Goal: Information Seeking & Learning: Learn about a topic

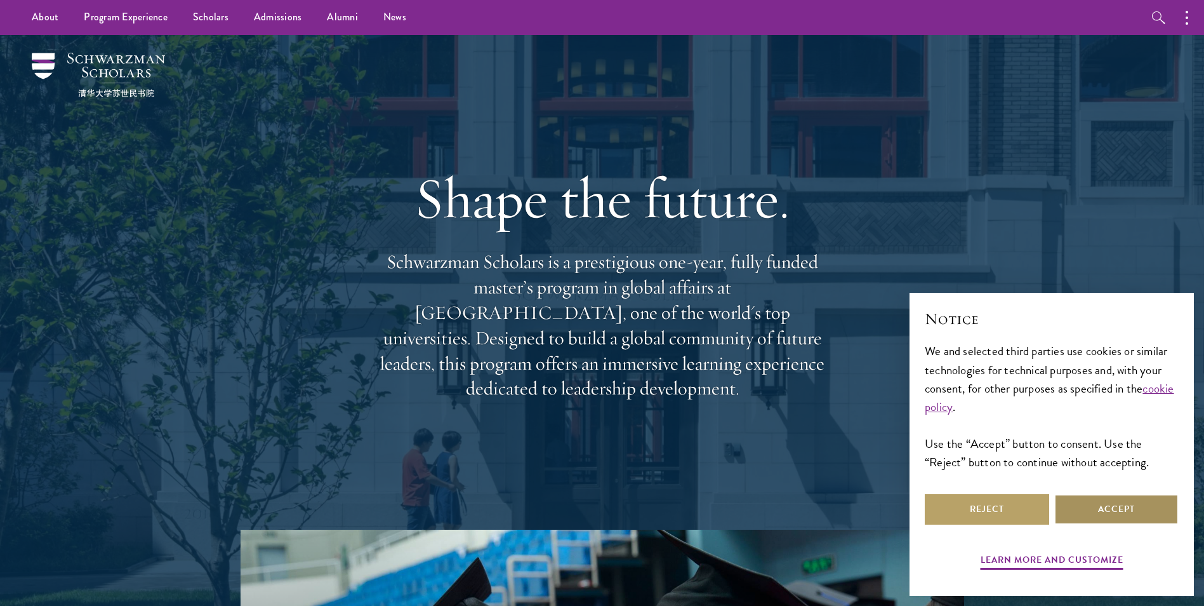
click at [1137, 515] on button "Accept" at bounding box center [1117, 509] width 124 height 30
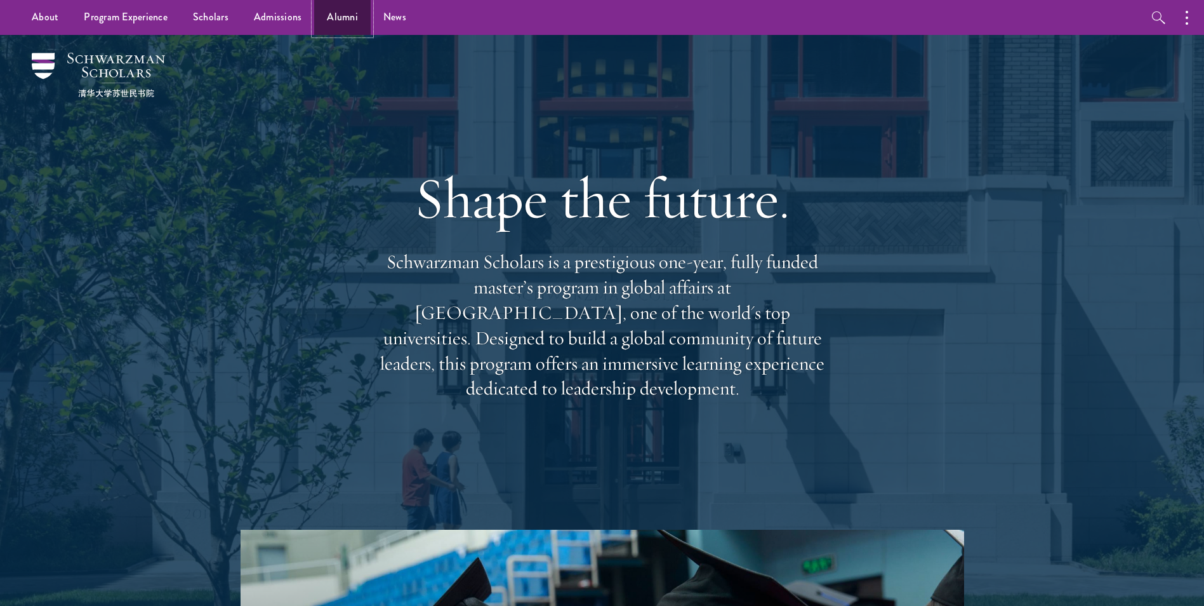
click at [331, 10] on link "Alumni" at bounding box center [342, 17] width 57 height 35
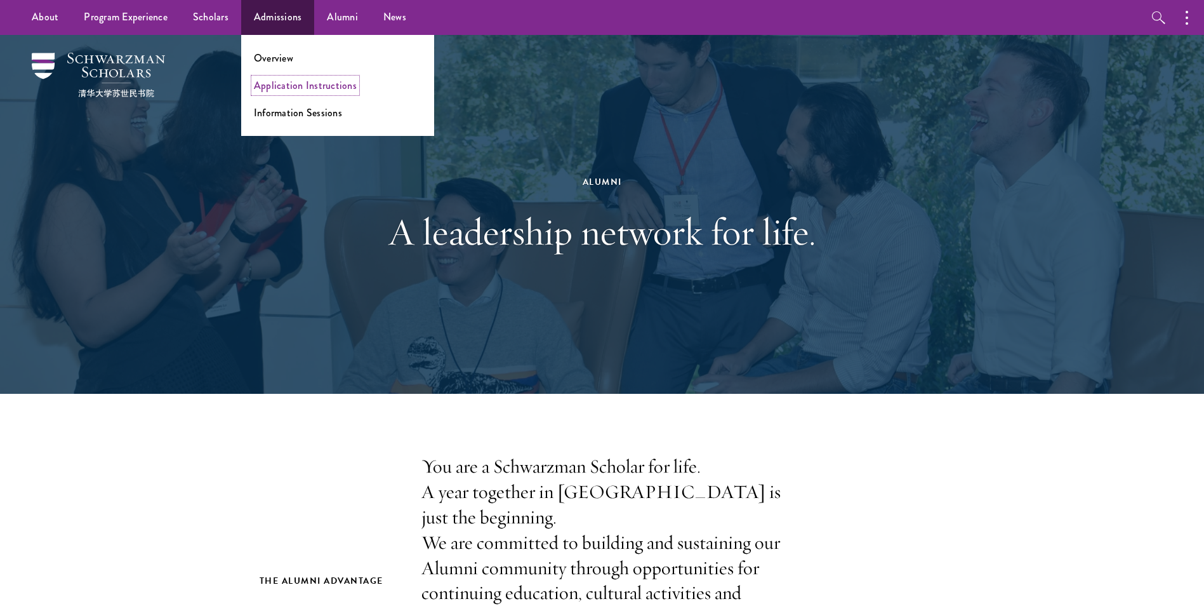
click at [300, 86] on link "Application Instructions" at bounding box center [305, 85] width 103 height 15
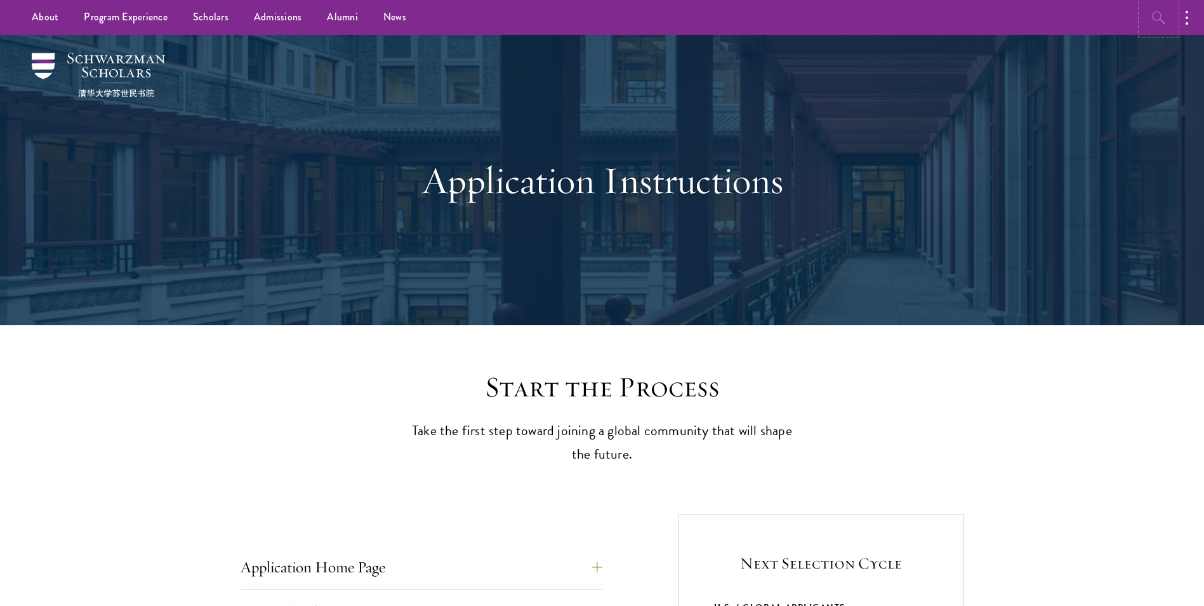
click at [1157, 28] on button "button" at bounding box center [1159, 17] width 35 height 35
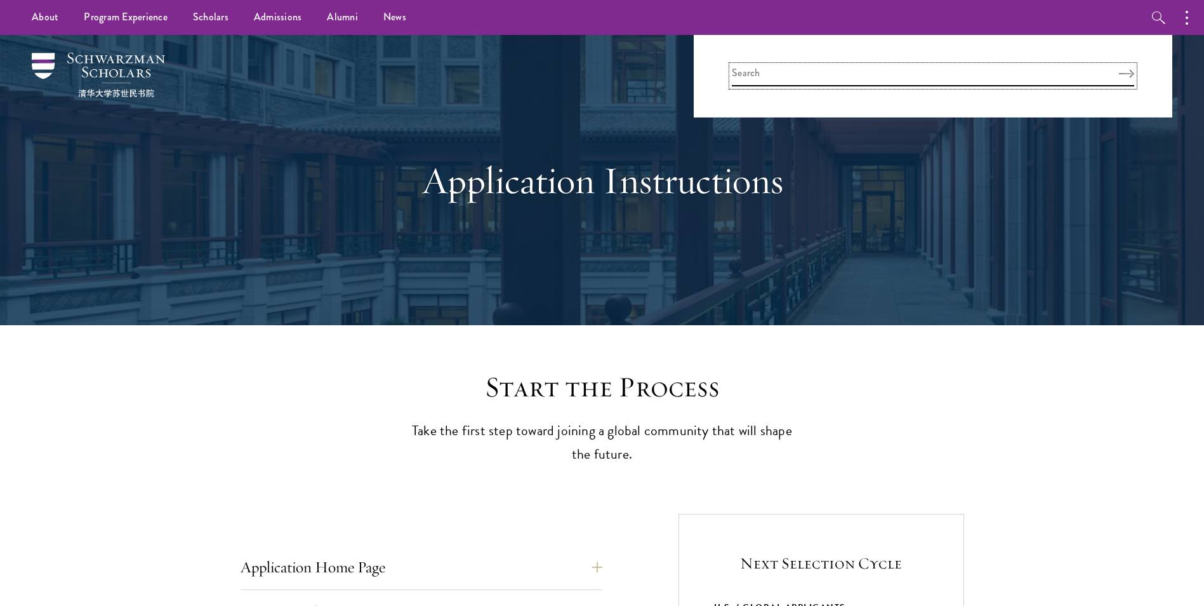
click at [774, 72] on input "search" at bounding box center [933, 75] width 403 height 21
type input "fellowship"
click at [1119, 69] on button "Search" at bounding box center [1126, 73] width 15 height 9
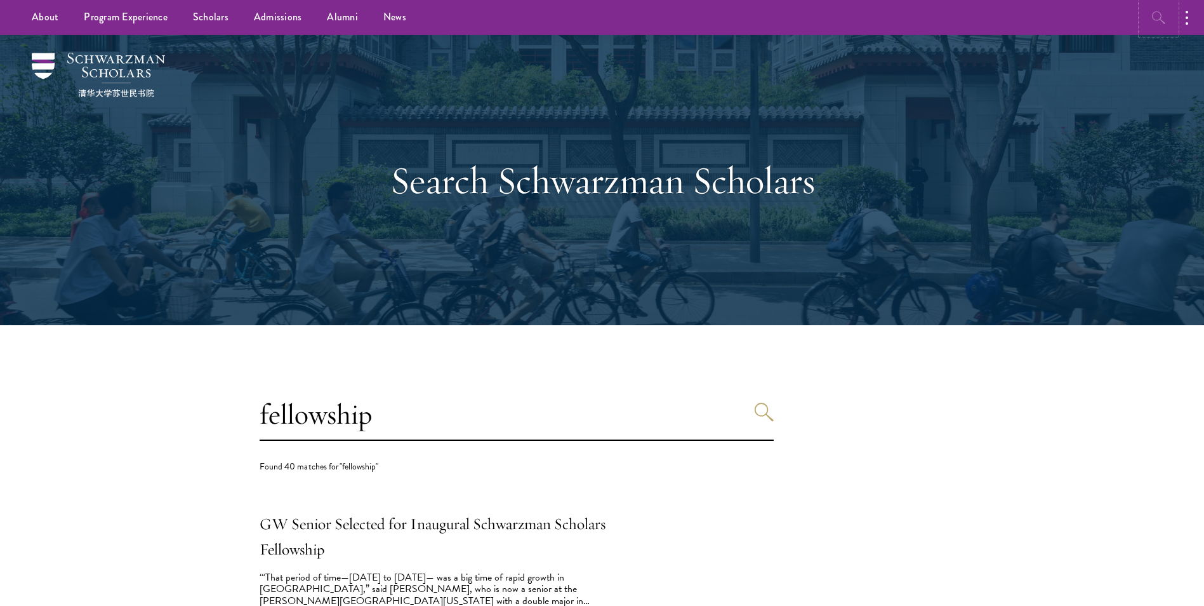
click at [1147, 10] on button "button" at bounding box center [1159, 17] width 35 height 35
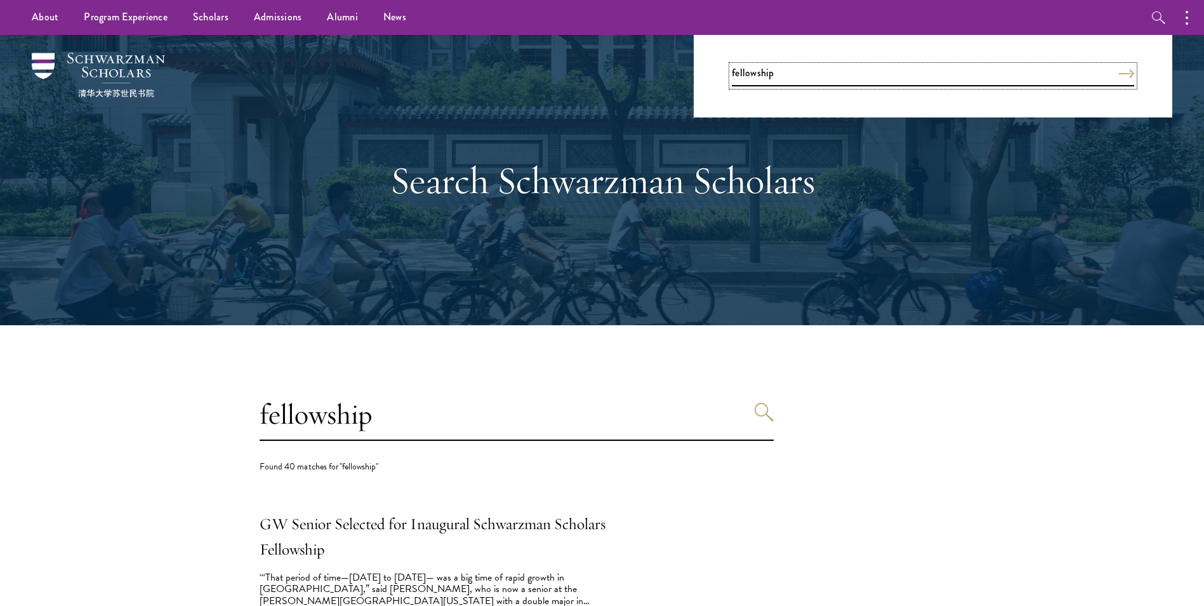
click at [776, 79] on input "fellowship" at bounding box center [933, 75] width 403 height 21
click at [731, 69] on div "fellowship" at bounding box center [933, 76] width 479 height 83
click at [731, 68] on div "fellowship" at bounding box center [933, 76] width 479 height 83
paste input "Schwarzman Scholars"
type input "Schwarzman Scholars fellowship"
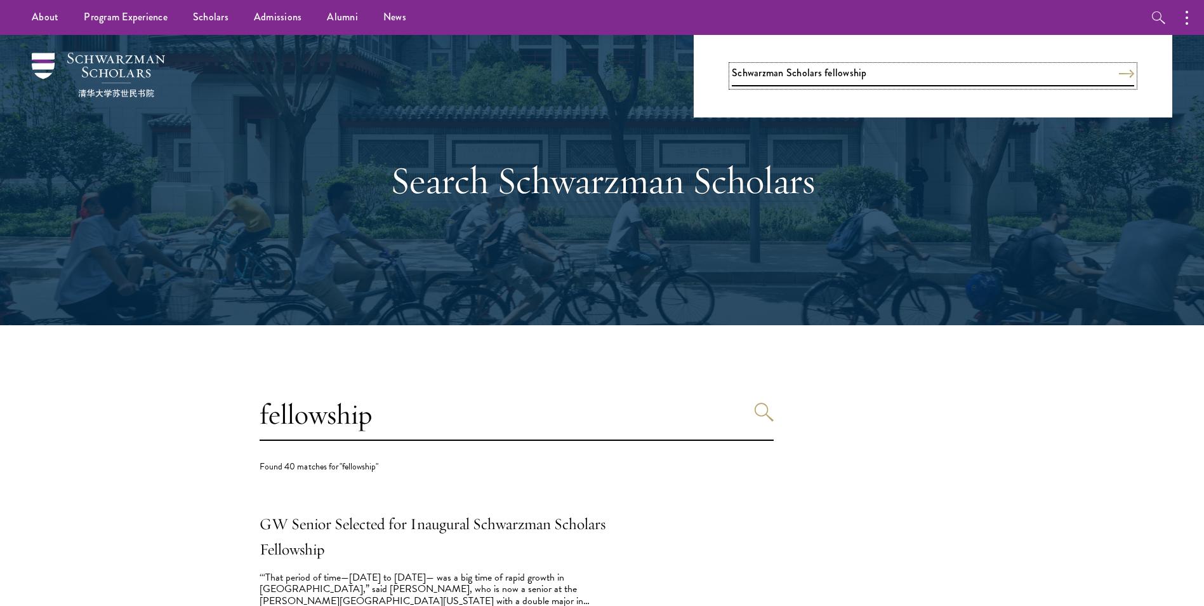
click at [1119, 69] on button "Search" at bounding box center [1126, 73] width 15 height 9
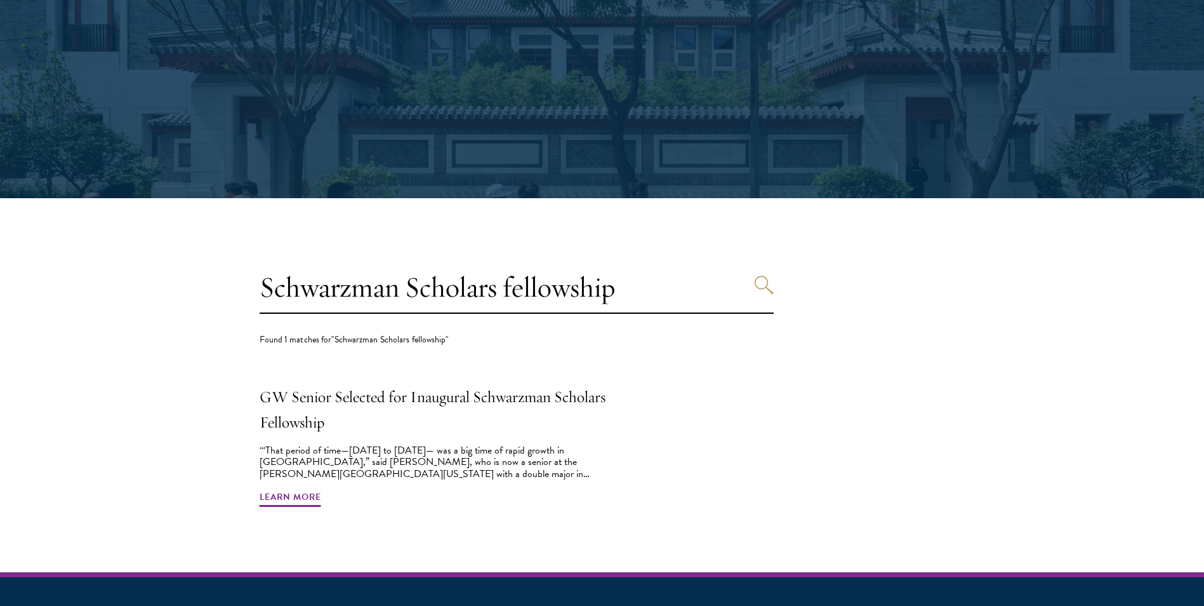
scroll to position [126, 0]
